Goal: Information Seeking & Learning: Learn about a topic

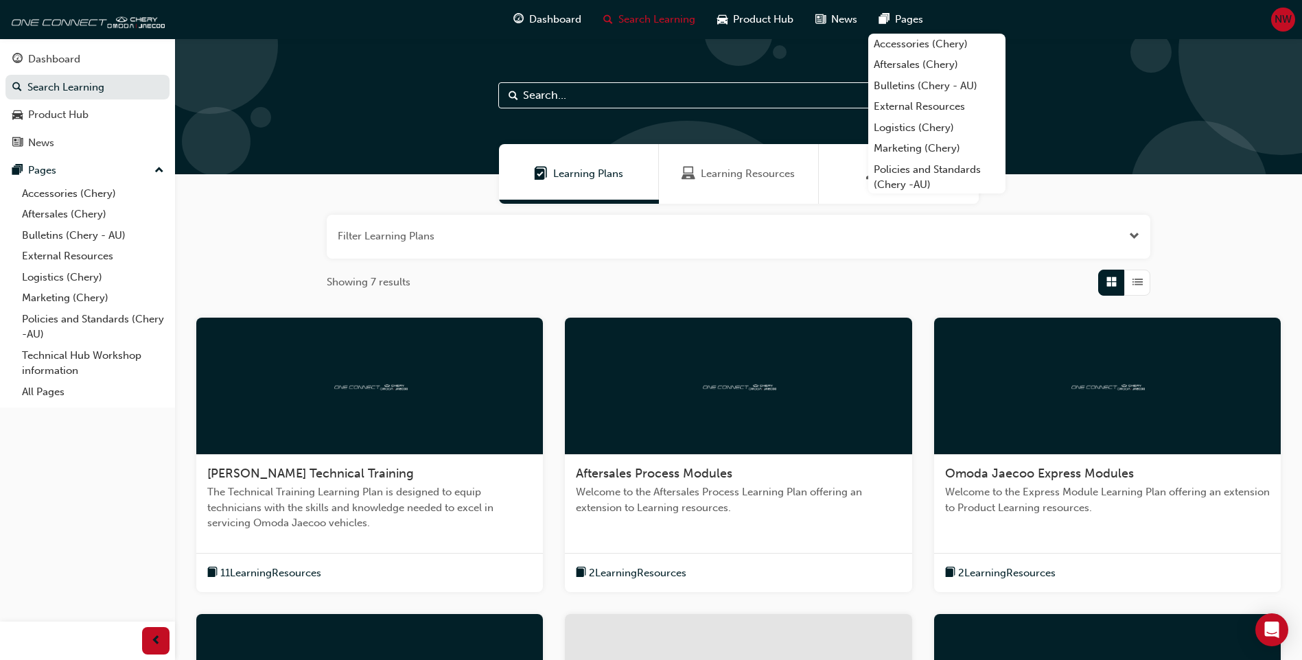
scroll to position [137, 0]
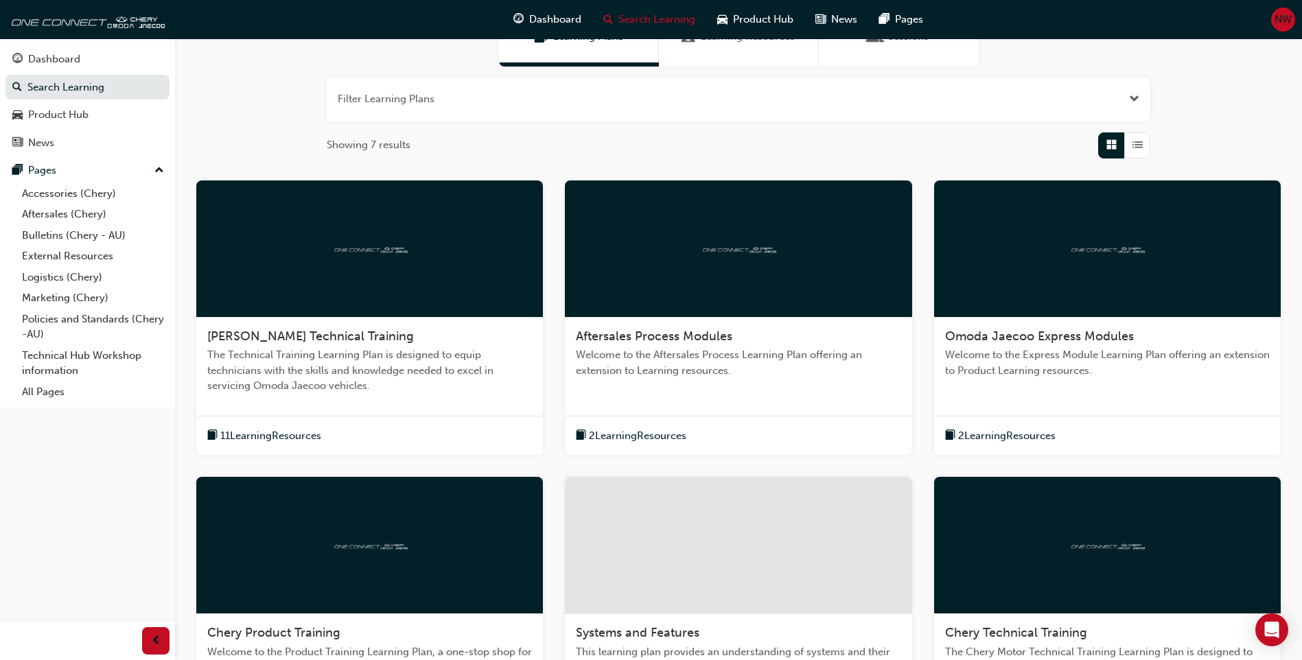
drag, startPoint x: 759, startPoint y: 264, endPoint x: 758, endPoint y: 276, distance: 12.4
click at [759, 264] on div at bounding box center [738, 248] width 347 height 137
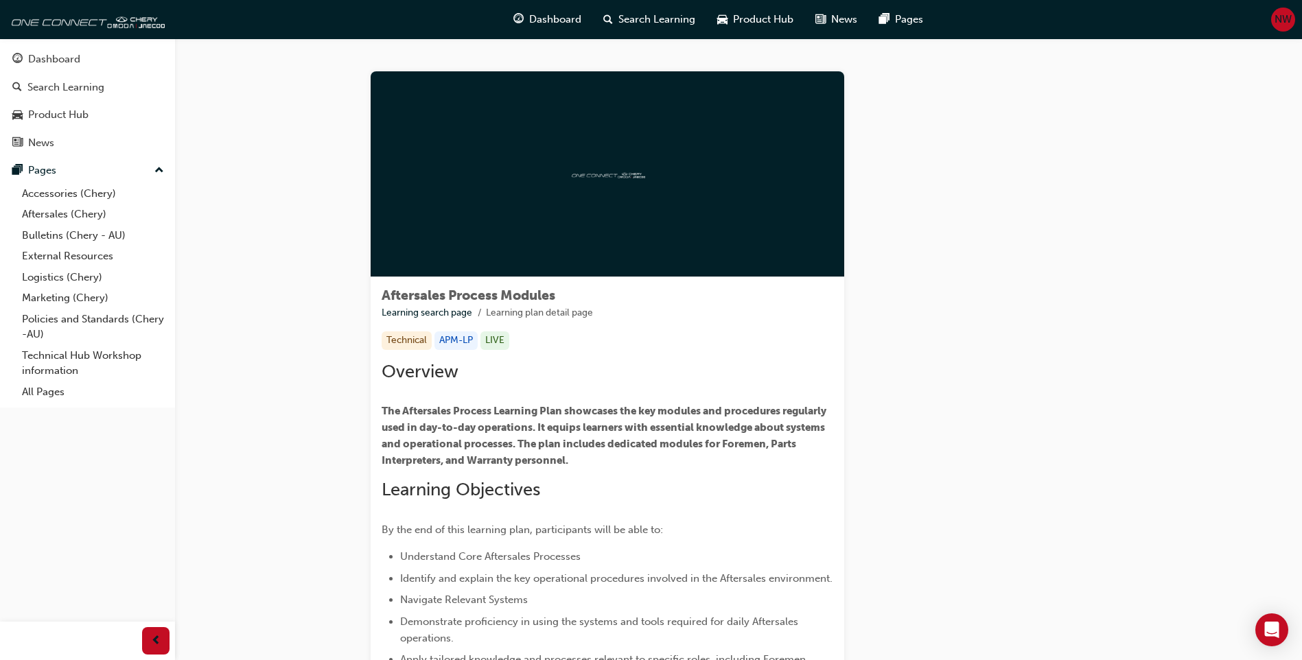
click at [576, 218] on div at bounding box center [608, 174] width 474 height 206
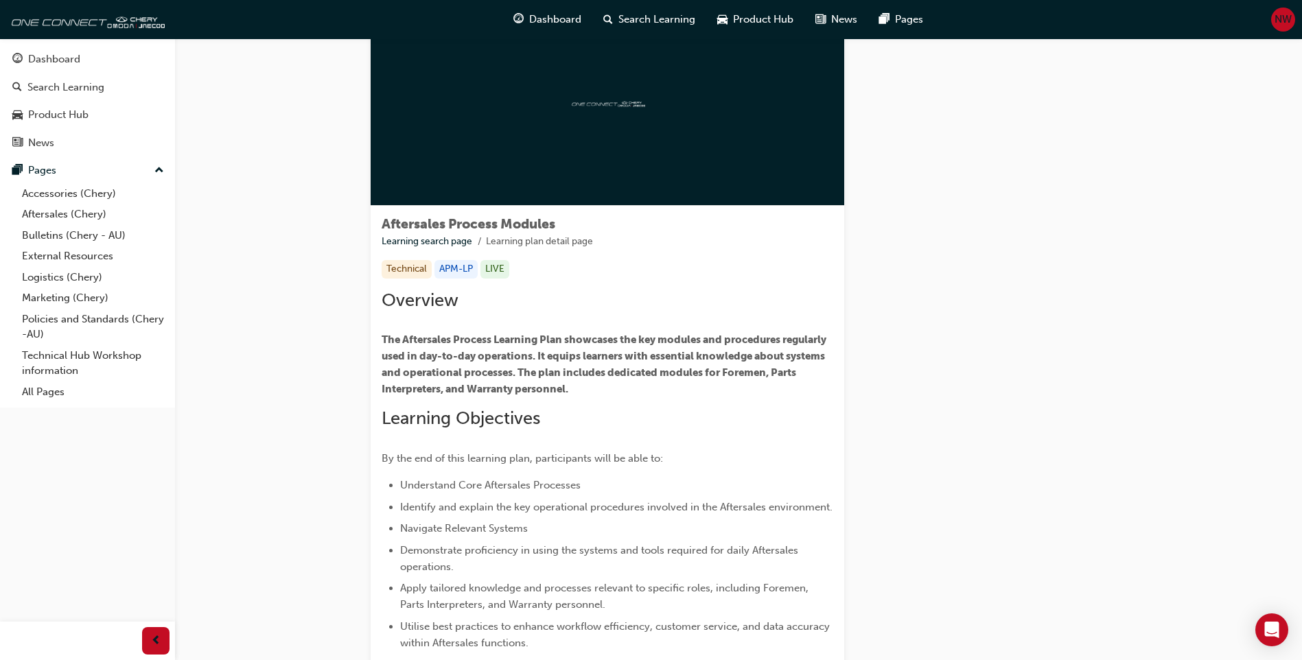
scroll to position [47, 0]
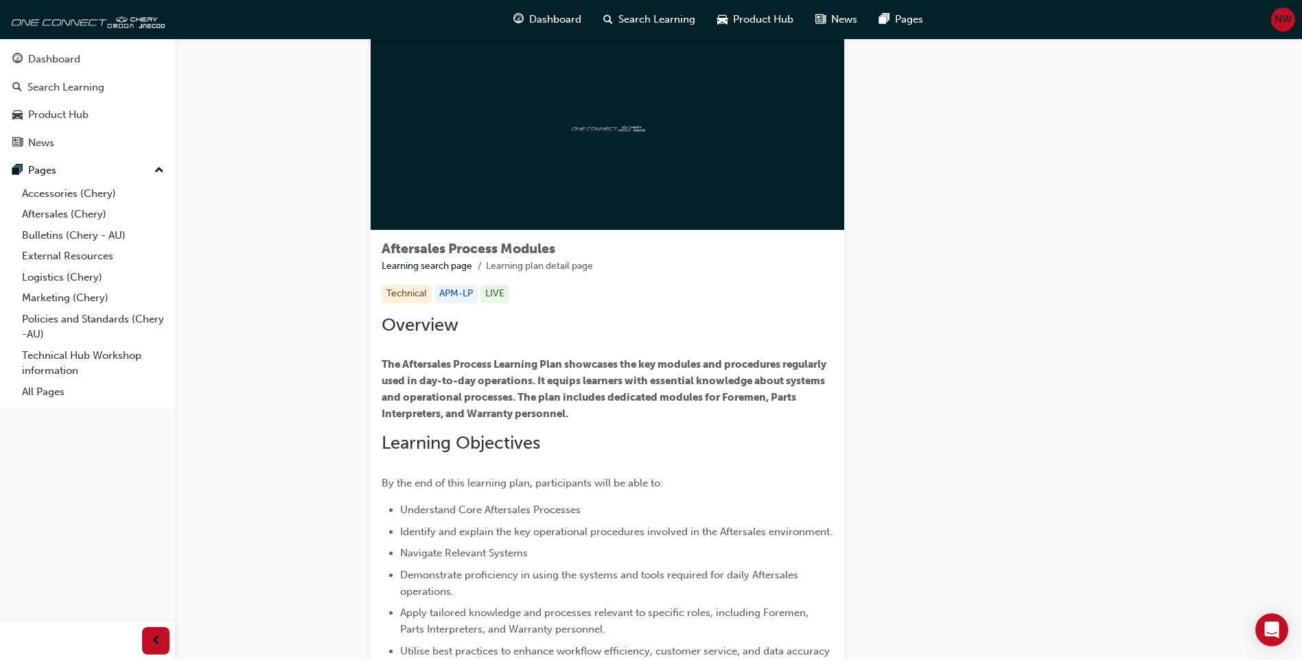
click at [413, 298] on div "Technical" at bounding box center [407, 294] width 50 height 19
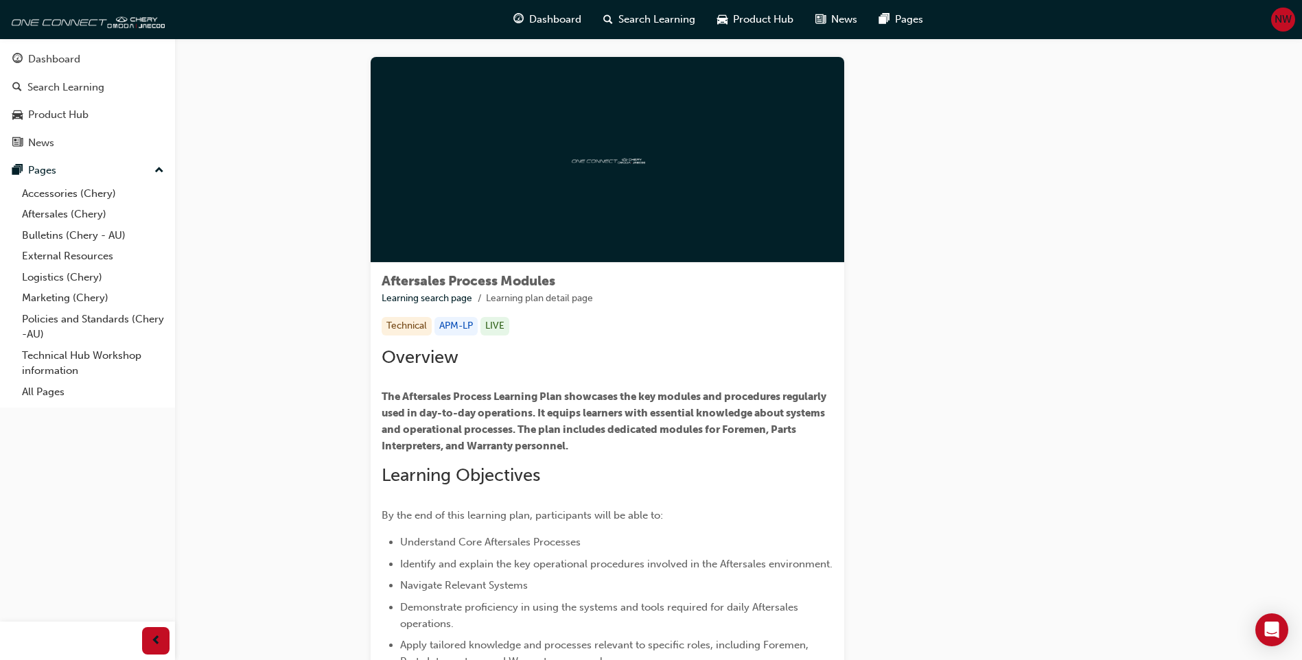
scroll to position [0, 0]
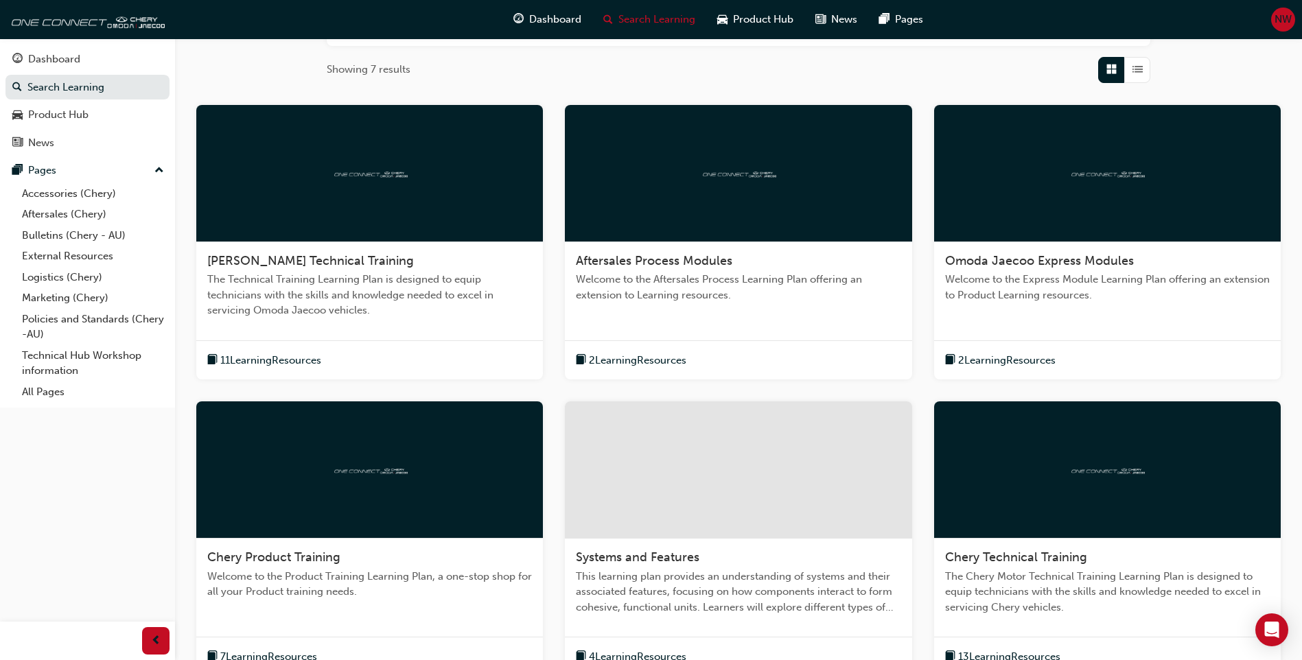
scroll to position [275, 0]
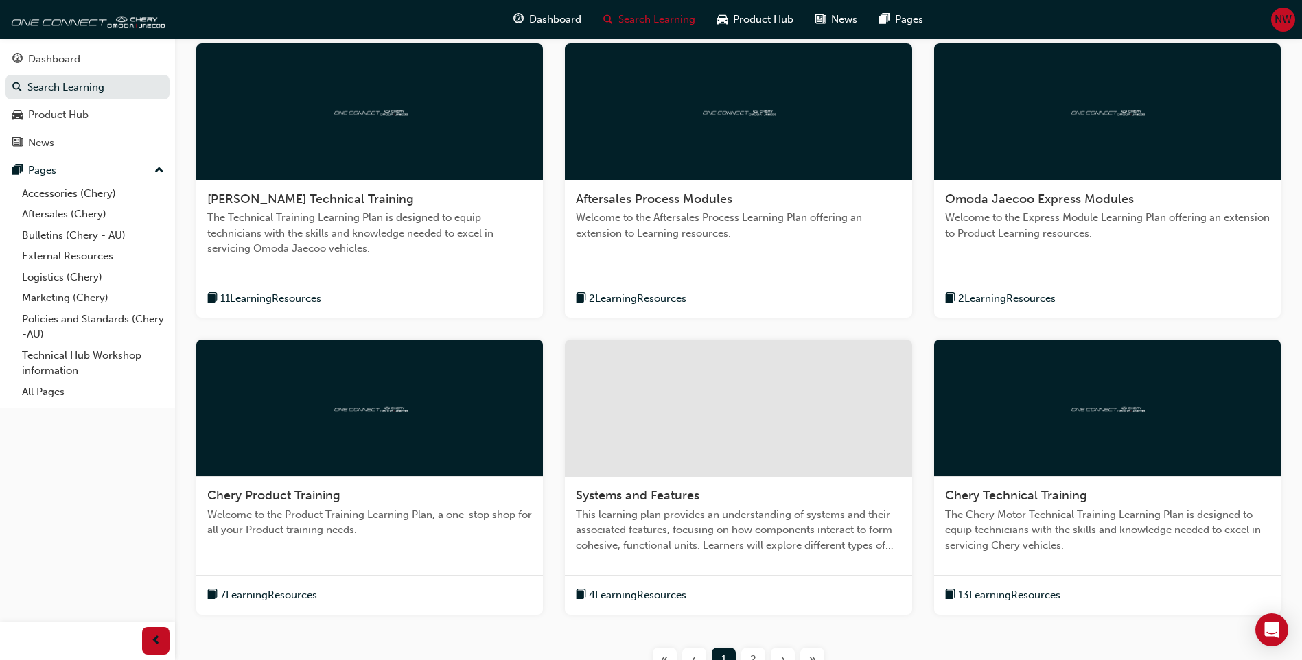
click at [645, 495] on span "Systems and Features" at bounding box center [638, 495] width 124 height 15
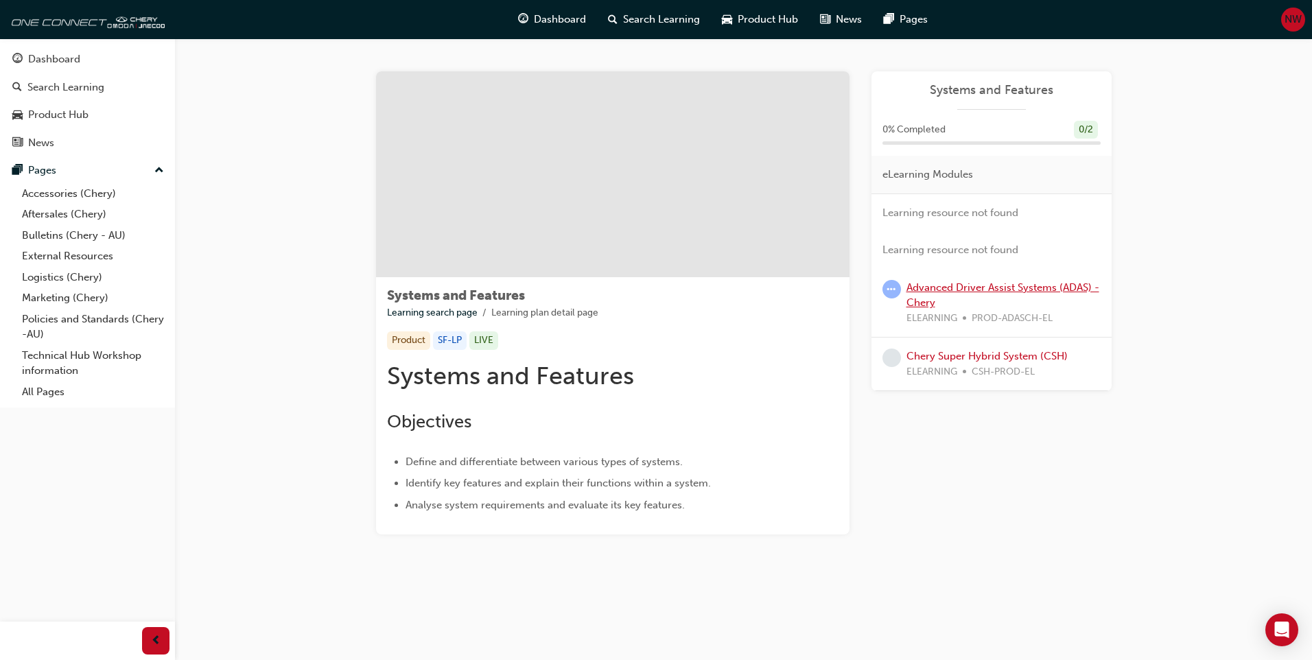
click at [972, 288] on link "Advanced Driver Assist Systems (ADAS) - Chery" at bounding box center [1003, 295] width 193 height 28
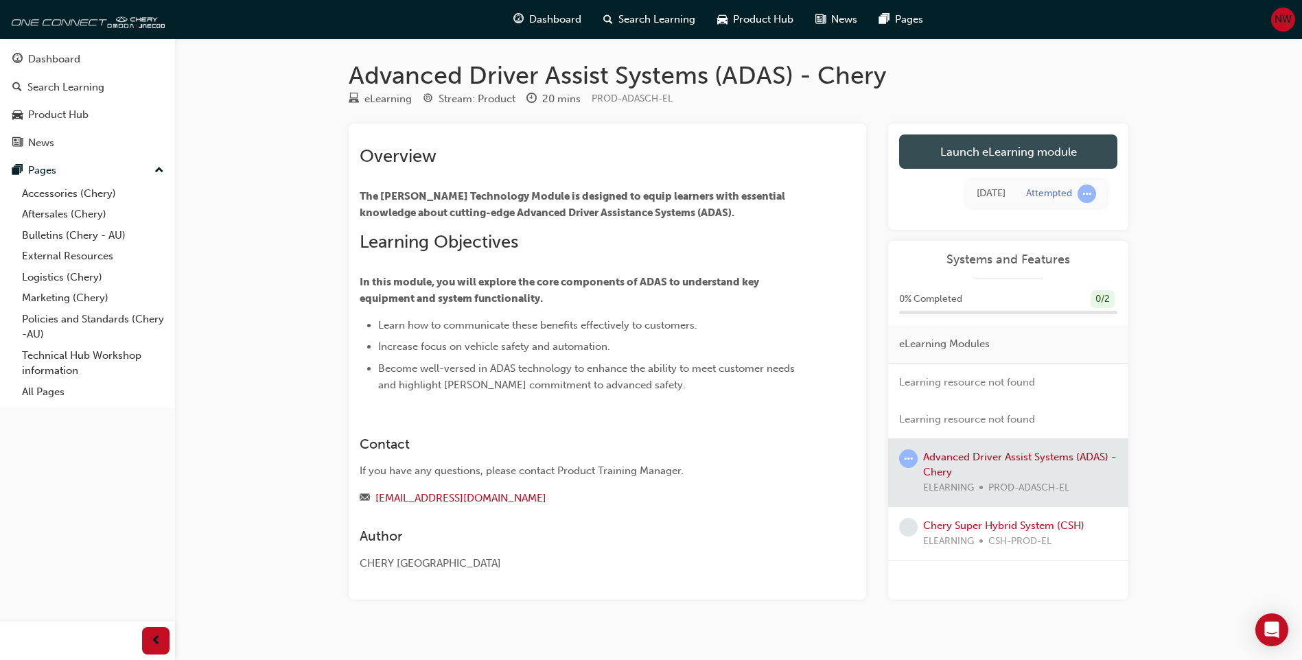
click at [979, 152] on link "Launch eLearning module" at bounding box center [1008, 152] width 218 height 34
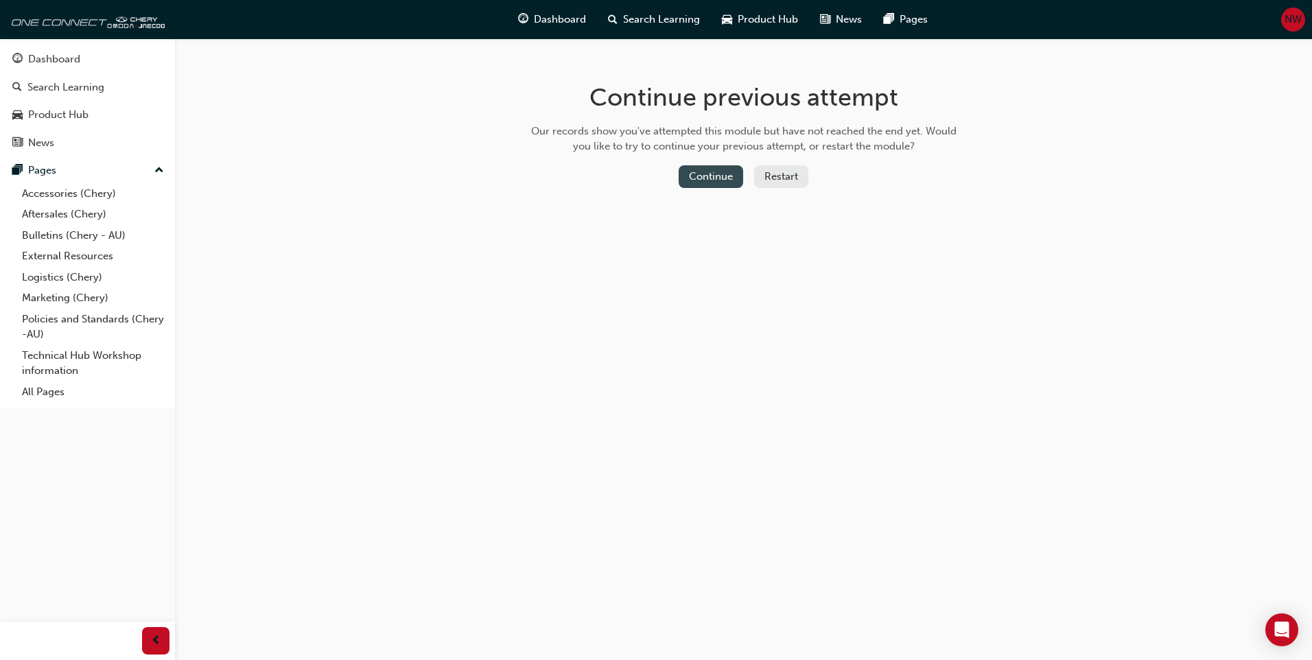
click at [712, 167] on button "Continue" at bounding box center [711, 176] width 65 height 23
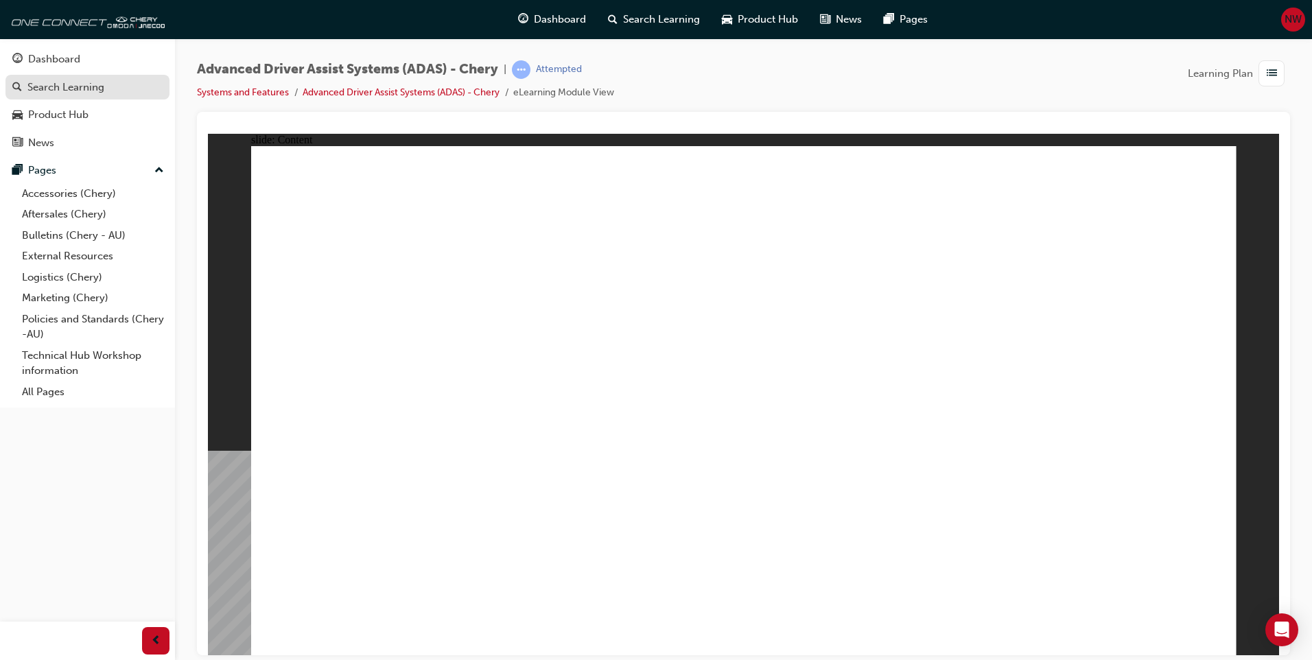
click at [56, 90] on div "Search Learning" at bounding box center [65, 88] width 77 height 16
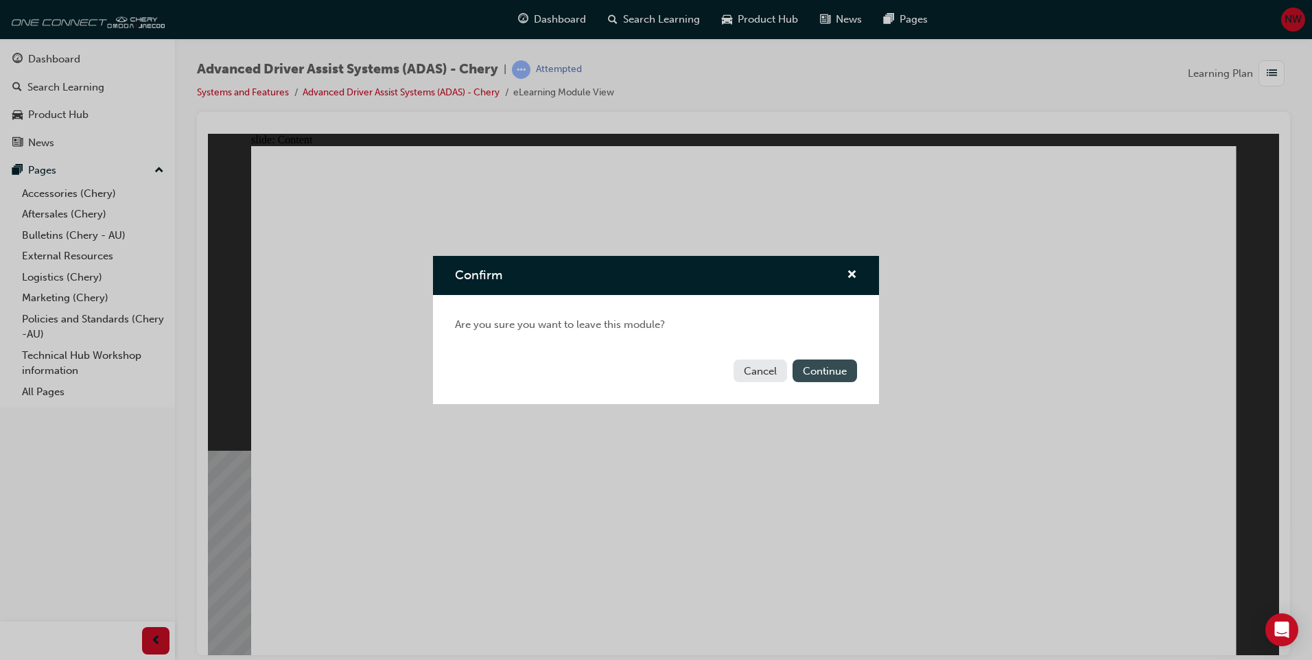
click at [834, 370] on button "Continue" at bounding box center [825, 371] width 65 height 23
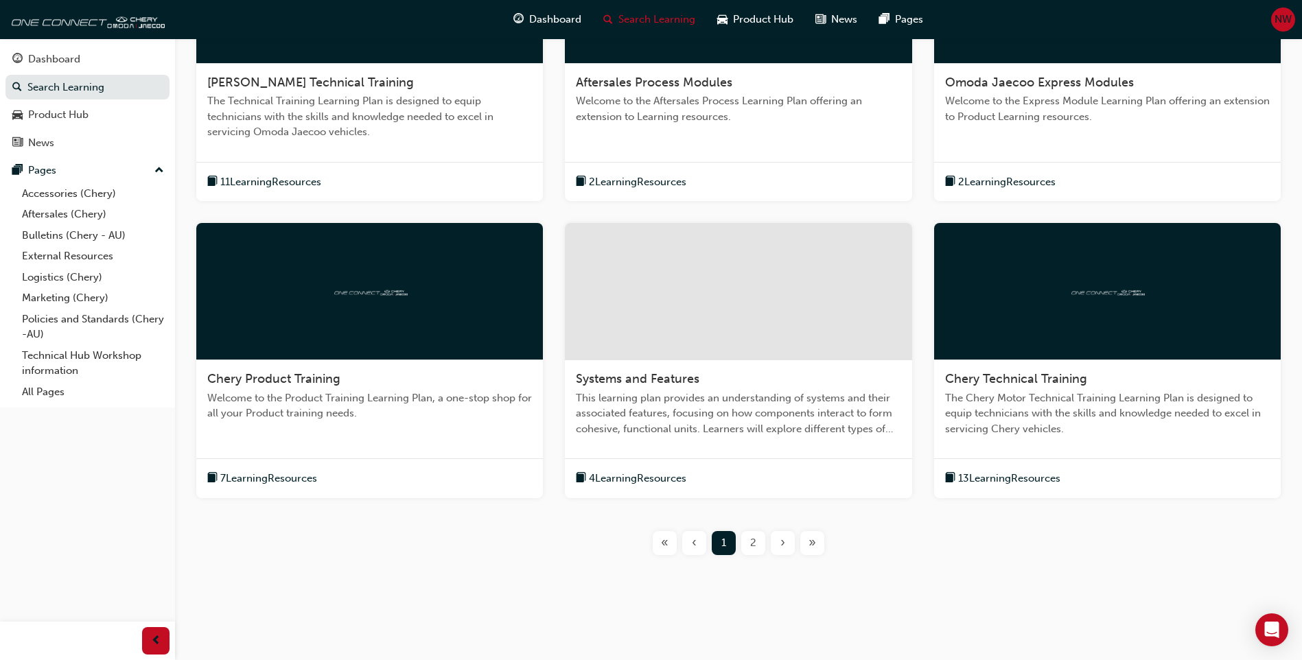
scroll to position [397, 0]
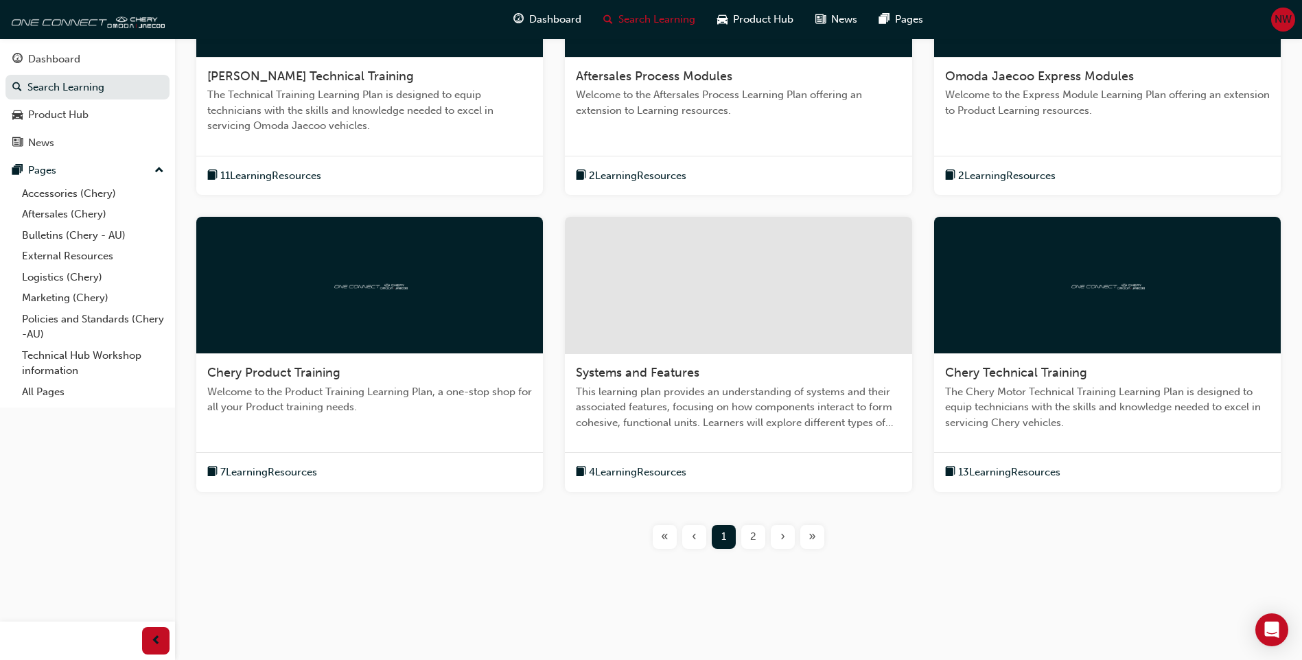
click at [288, 469] on span "7 Learning Resources" at bounding box center [268, 473] width 97 height 16
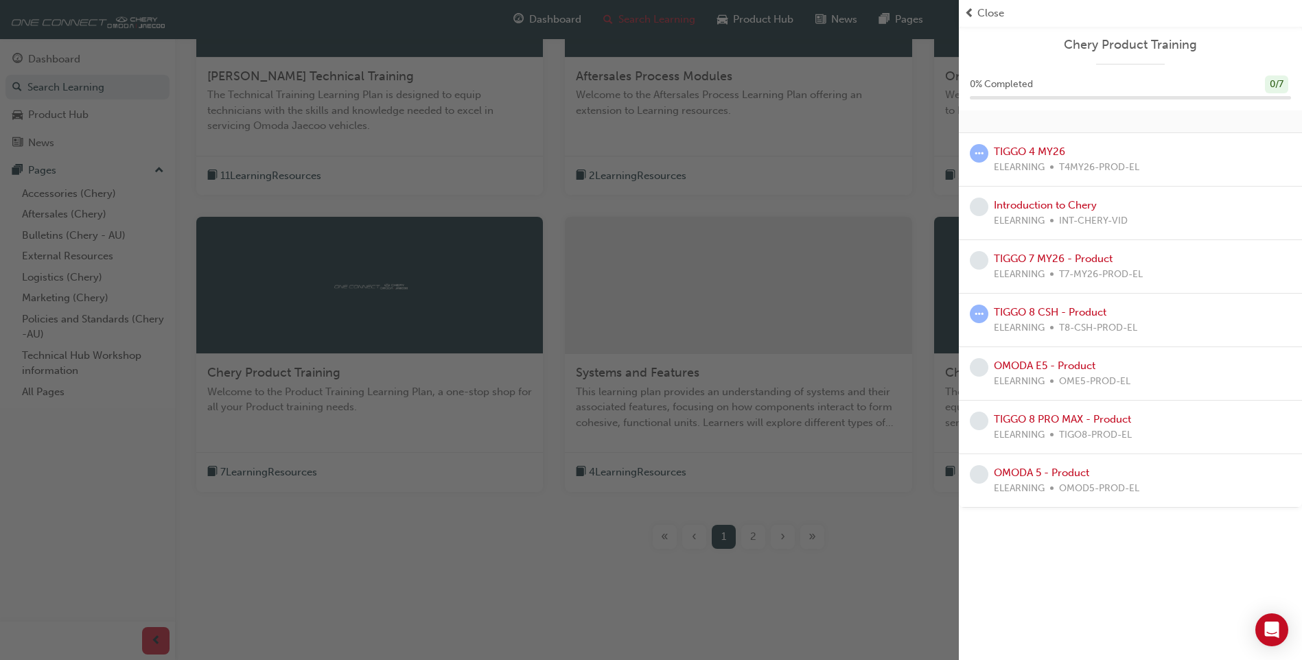
click at [1021, 160] on span "ELEARNING" at bounding box center [1019, 168] width 51 height 16
click at [1019, 151] on link "TIGGO 4 MY26" at bounding box center [1029, 151] width 71 height 12
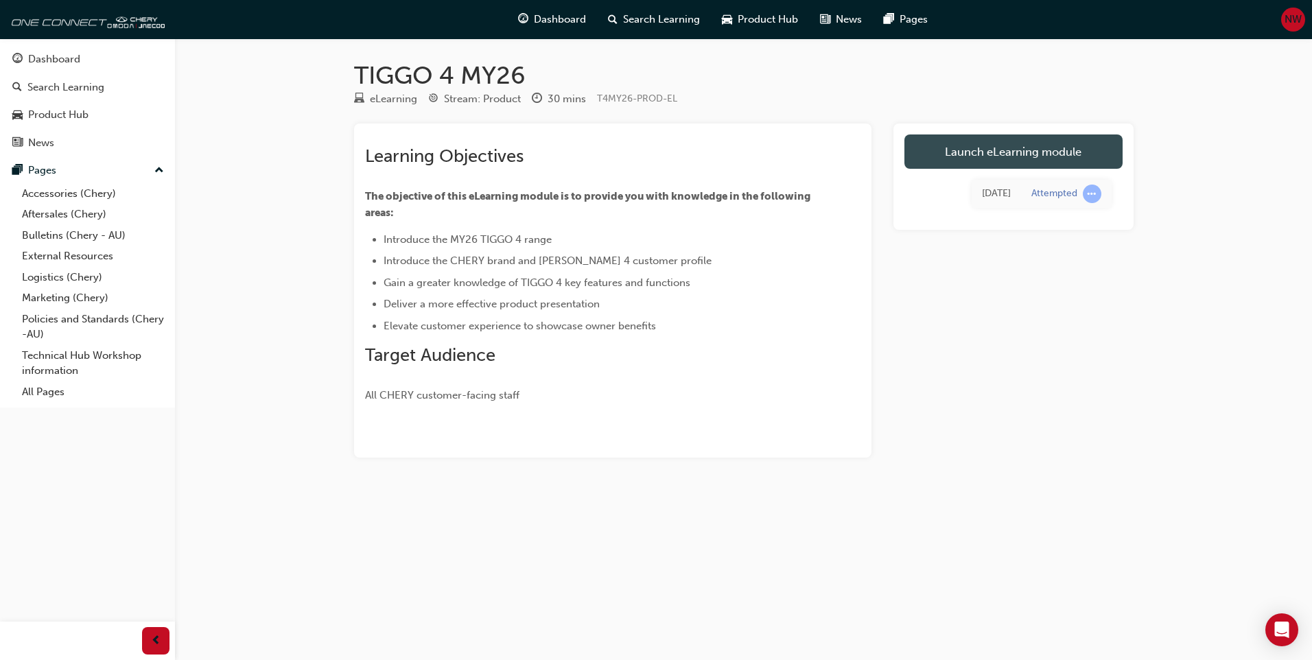
click at [1011, 143] on link "Launch eLearning module" at bounding box center [1014, 152] width 218 height 34
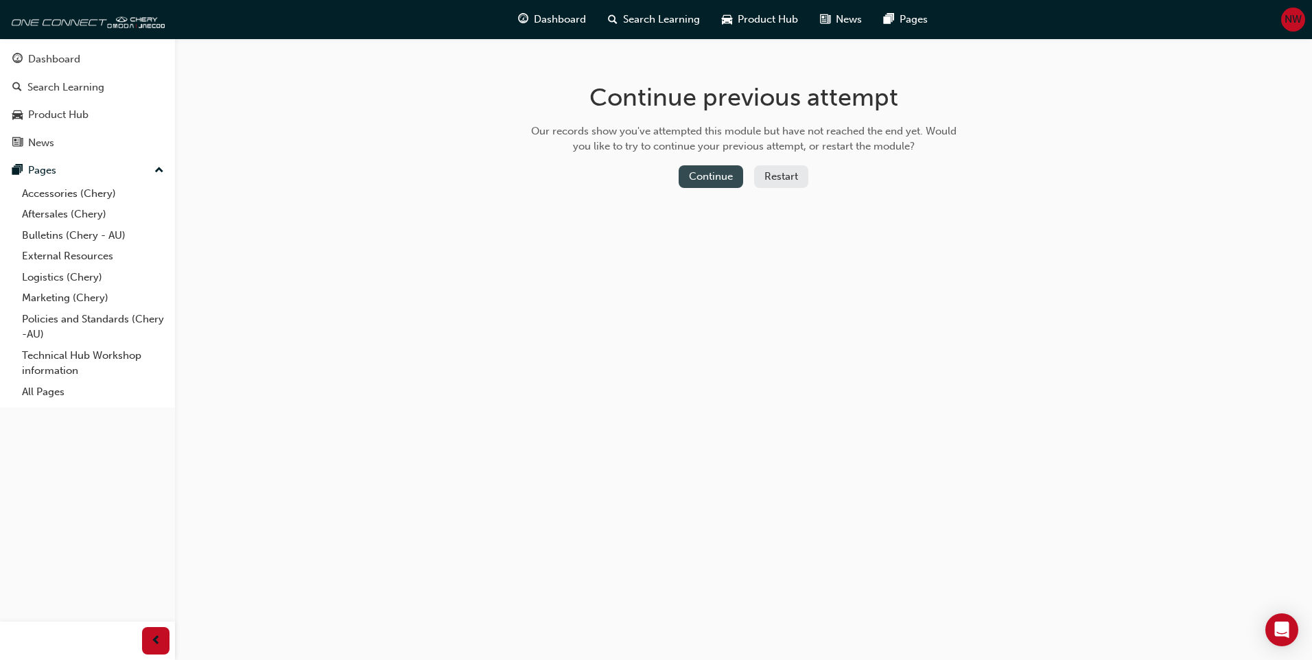
click at [717, 174] on button "Continue" at bounding box center [711, 176] width 65 height 23
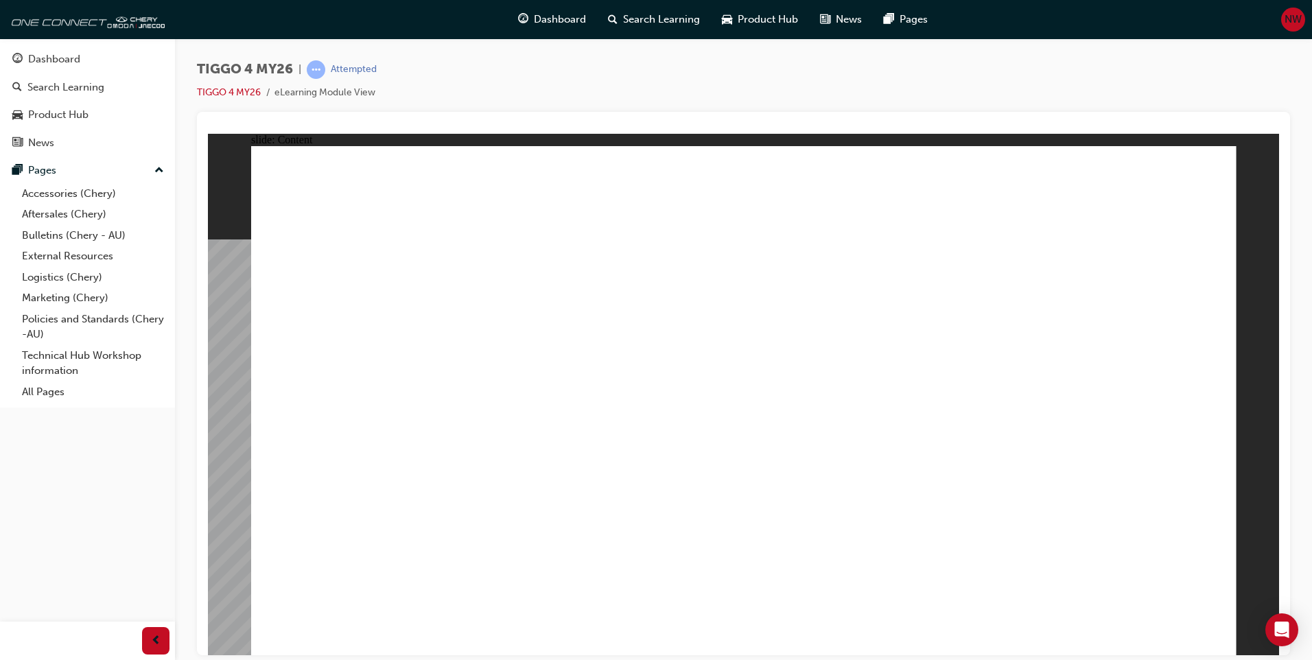
click at [231, 92] on link "TIGGO 4 MY26" at bounding box center [229, 92] width 64 height 12
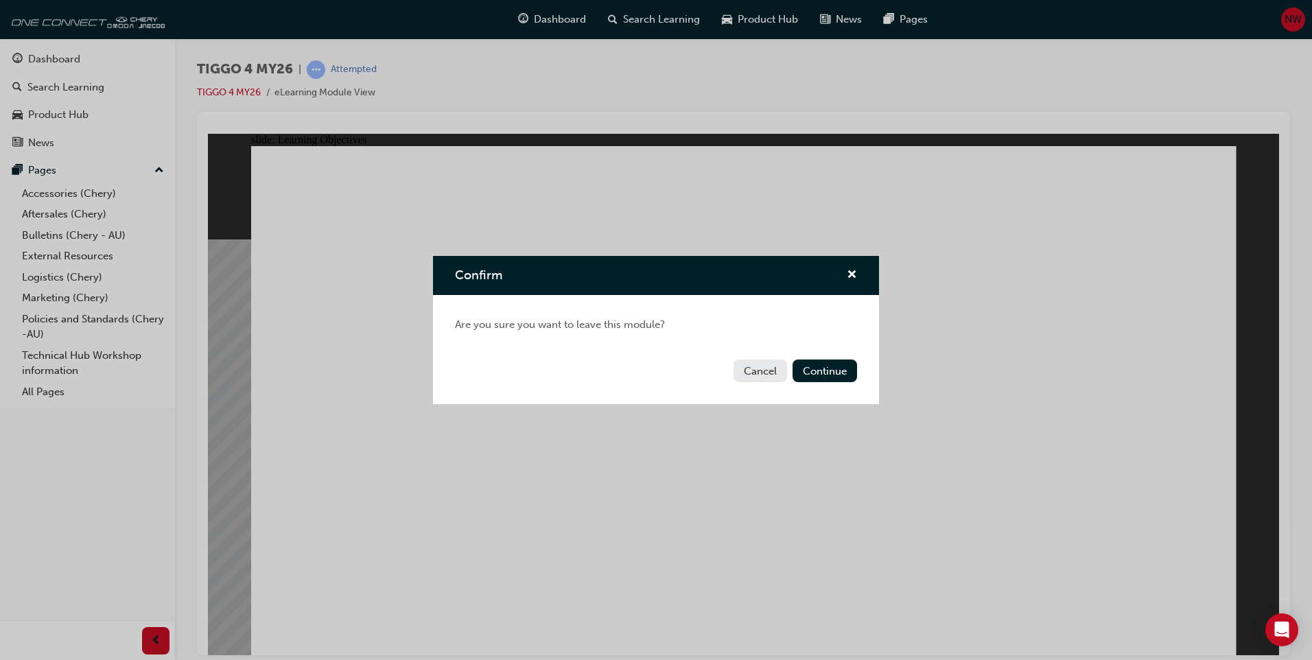
click at [754, 367] on button "Cancel" at bounding box center [761, 371] width 54 height 23
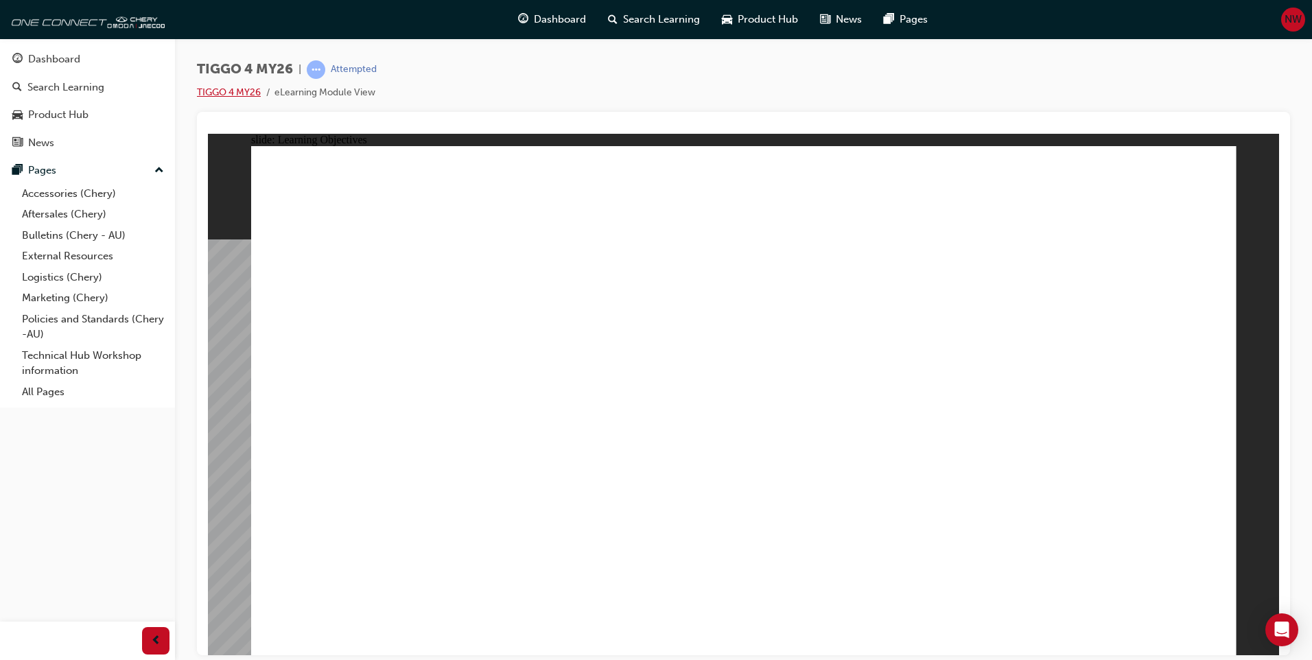
click at [240, 86] on link "TIGGO 4 MY26" at bounding box center [229, 92] width 64 height 12
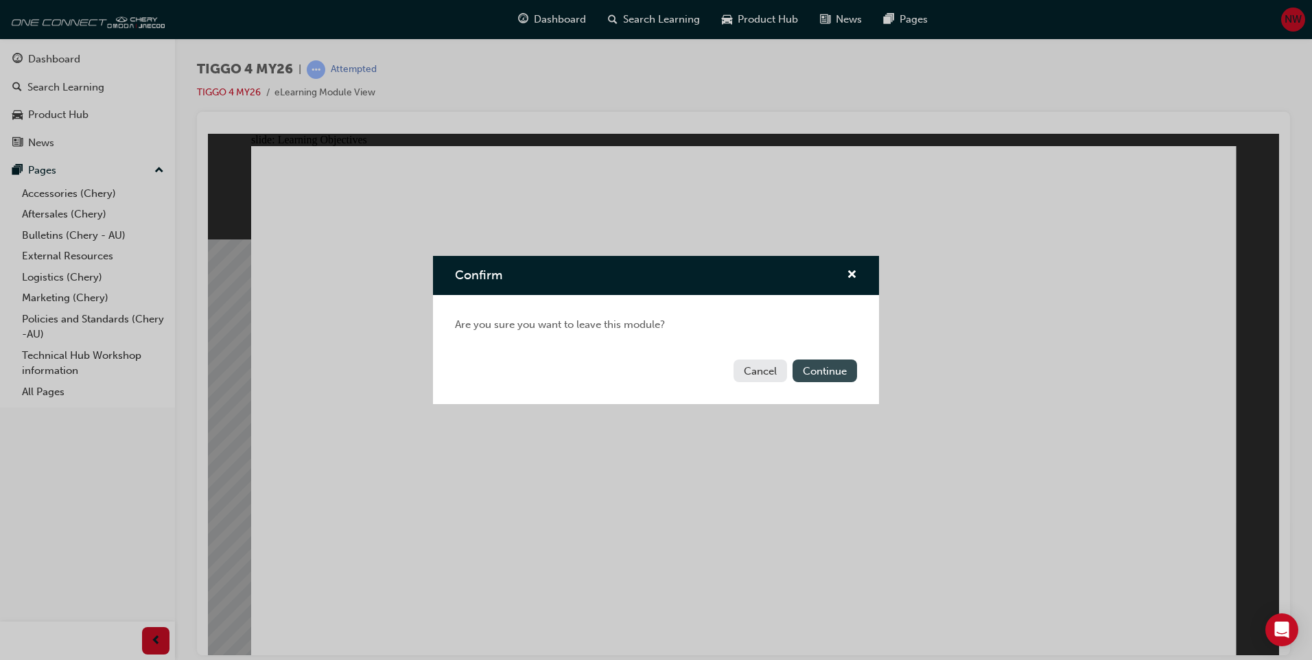
click at [831, 369] on button "Continue" at bounding box center [825, 371] width 65 height 23
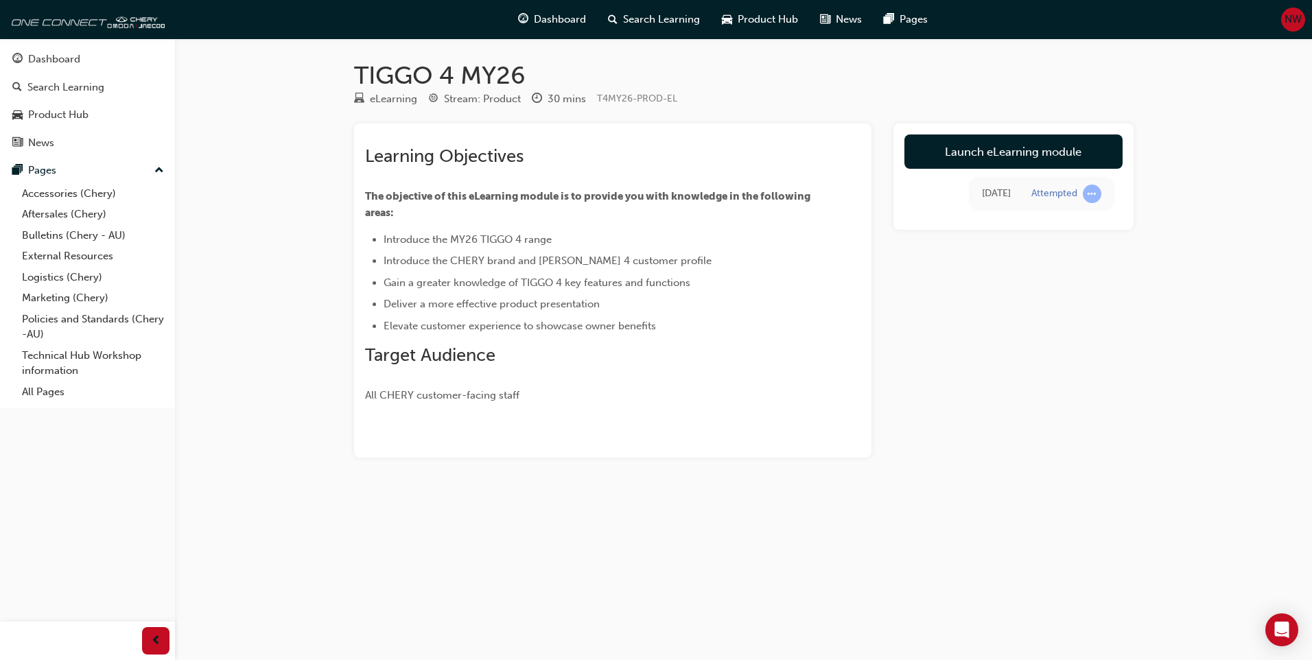
click at [1000, 198] on div "[DATE]" at bounding box center [996, 194] width 29 height 16
click at [1093, 194] on span "learningRecordVerb_ATTEMPT-icon" at bounding box center [1092, 194] width 19 height 19
click at [947, 156] on link "Launch eLearning module" at bounding box center [1014, 152] width 218 height 34
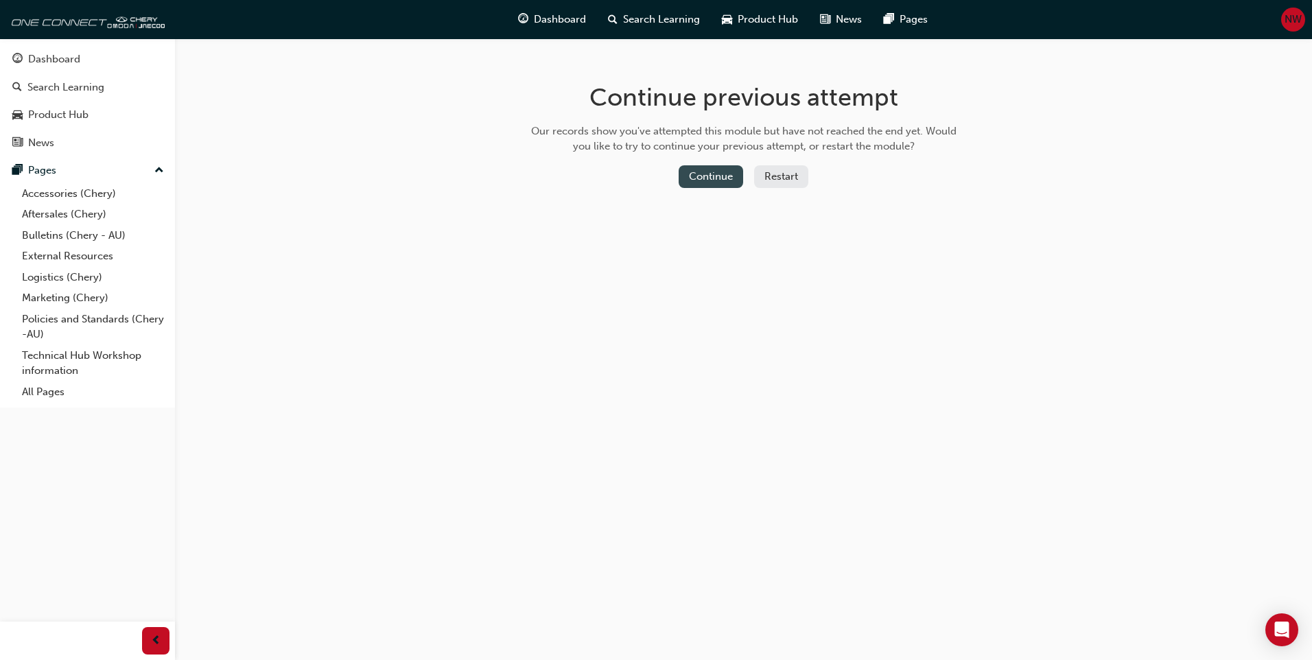
click at [712, 172] on button "Continue" at bounding box center [711, 176] width 65 height 23
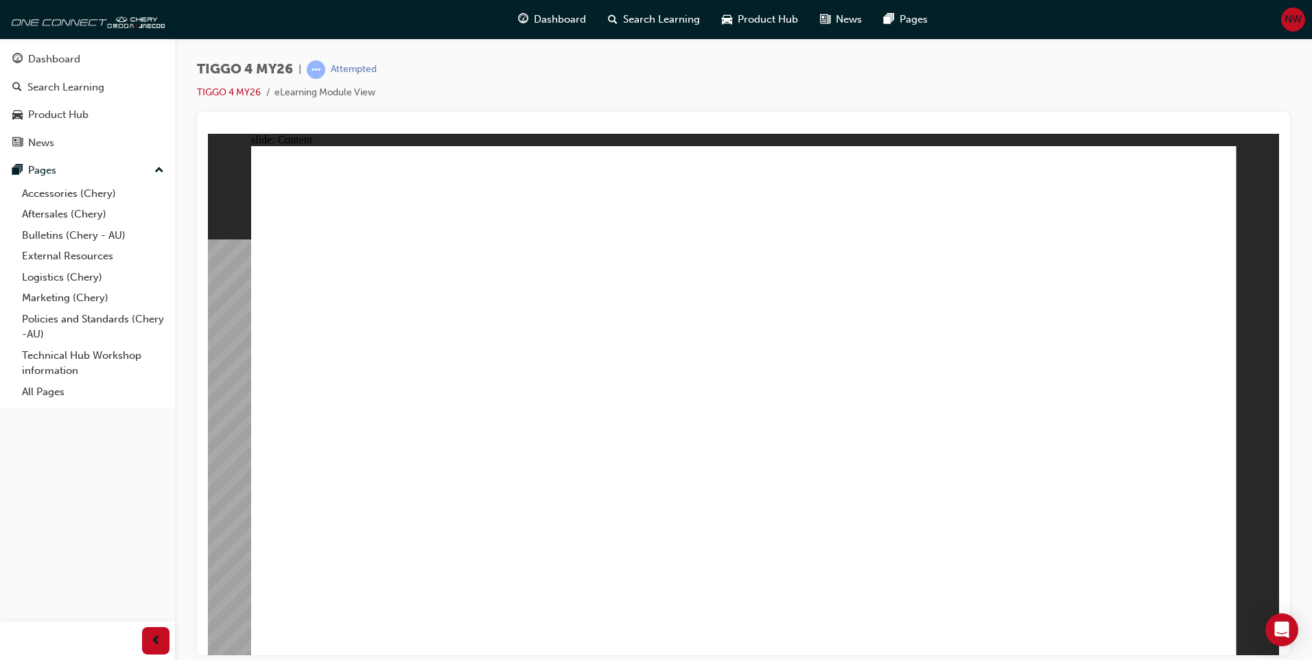
drag, startPoint x: 675, startPoint y: 382, endPoint x: 681, endPoint y: 389, distance: 9.2
drag, startPoint x: 1093, startPoint y: 391, endPoint x: 1090, endPoint y: 454, distance: 62.5
